Goal: Obtain resource: Obtain resource

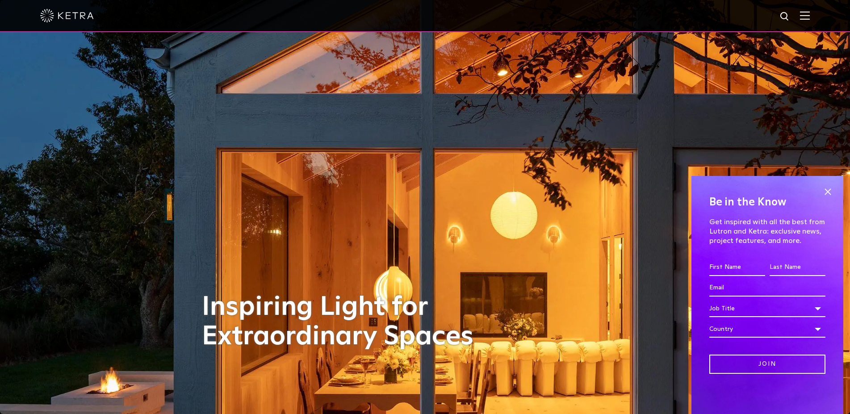
click at [810, 15] on img at bounding box center [805, 15] width 10 height 8
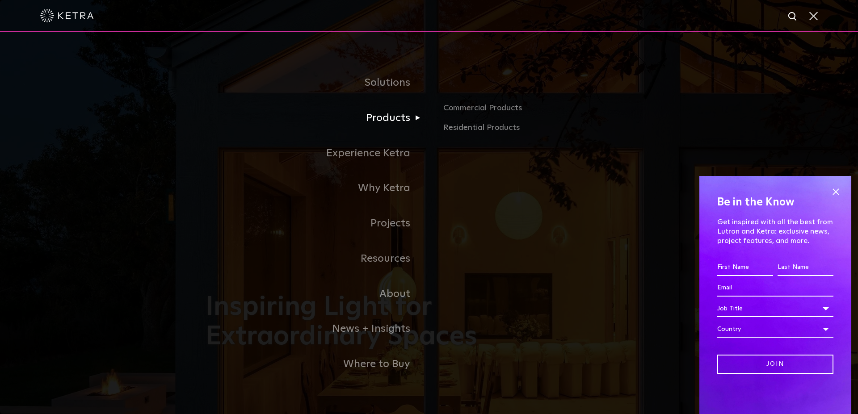
click at [384, 122] on link "Products" at bounding box center [317, 118] width 223 height 35
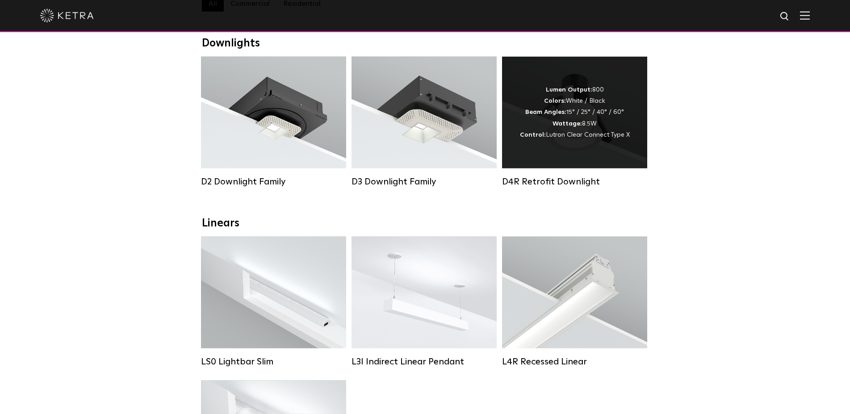
scroll to position [46, 0]
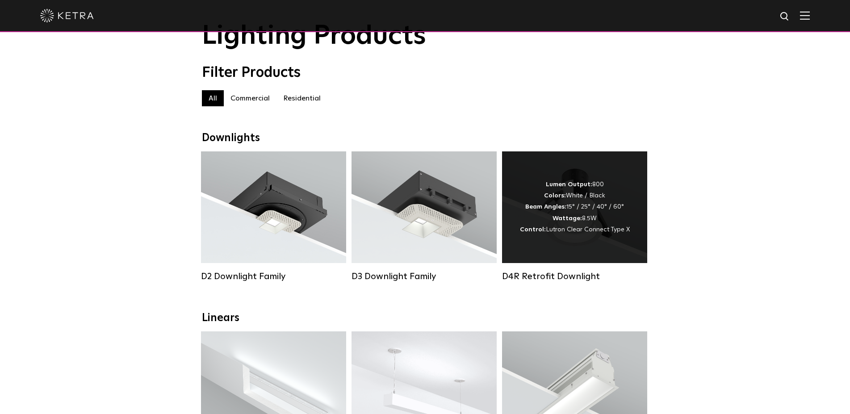
click at [570, 206] on div "Lumen Output: 800 Colors: White / Black Beam Angles: 15° / 25° / 40° / 60° Watt…" at bounding box center [575, 207] width 110 height 56
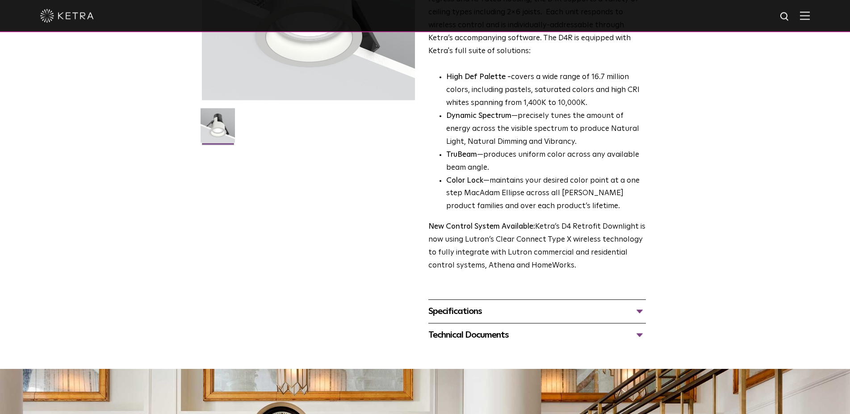
scroll to position [228, 0]
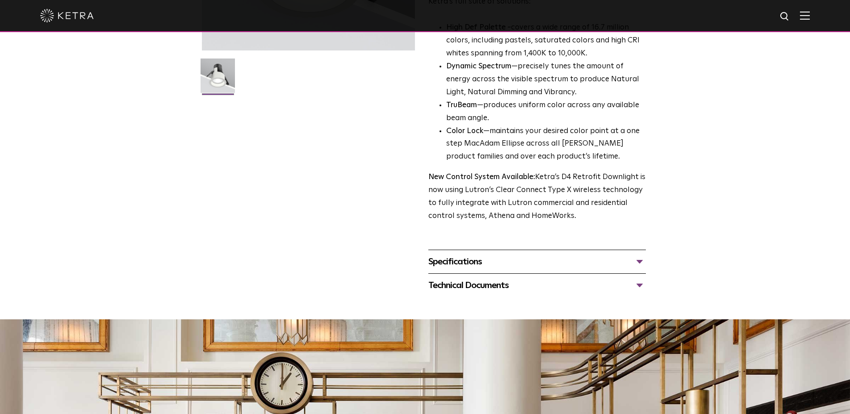
click at [514, 266] on div "Specifications" at bounding box center [537, 262] width 218 height 14
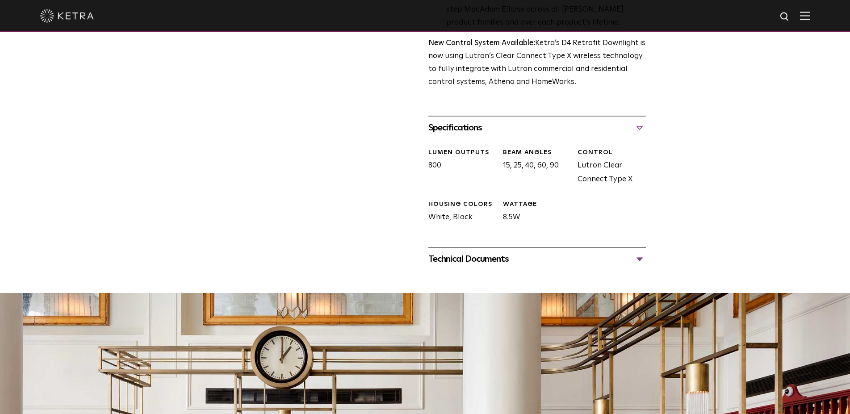
scroll to position [365, 0]
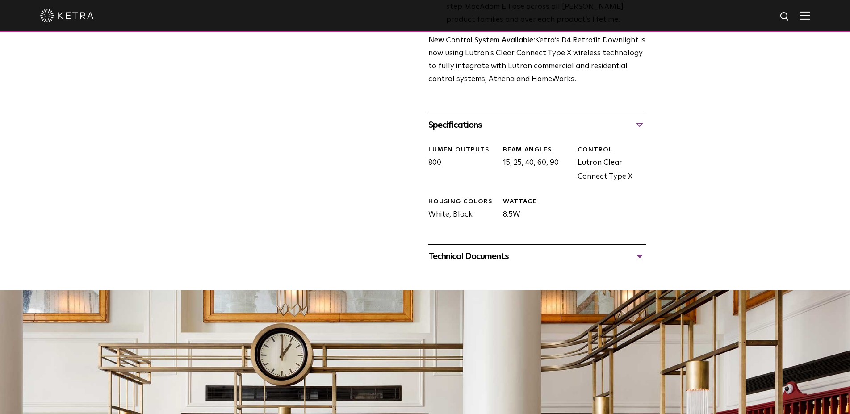
click at [508, 252] on div "Technical Documents" at bounding box center [537, 256] width 218 height 14
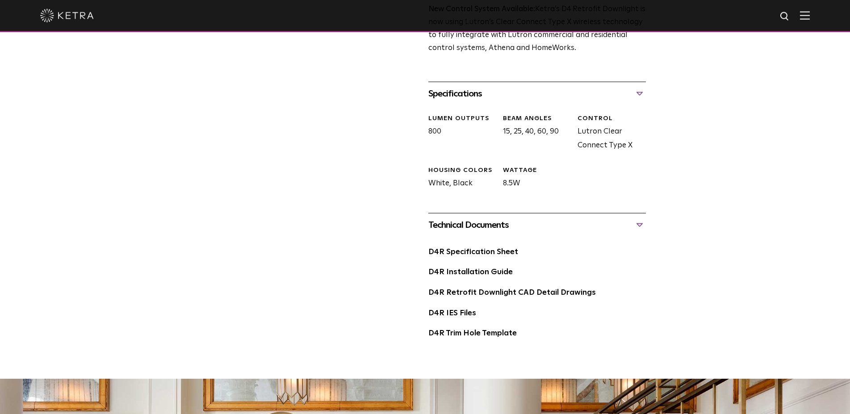
scroll to position [456, 0]
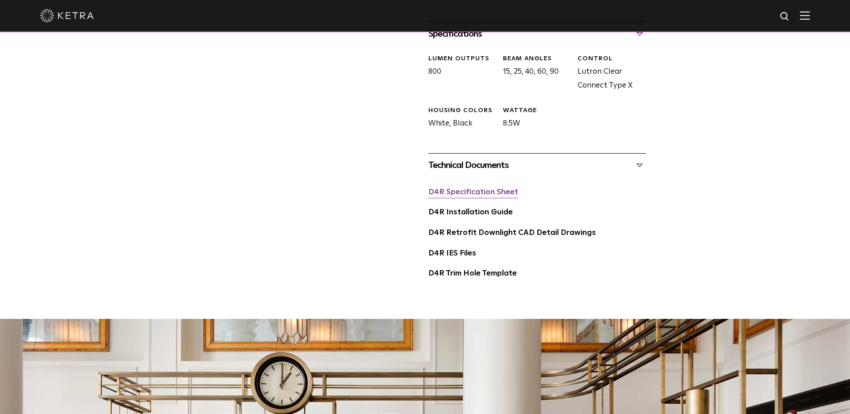
click at [496, 196] on link "D4R Specification Sheet" at bounding box center [473, 193] width 90 height 8
